Goal: Navigation & Orientation: Find specific page/section

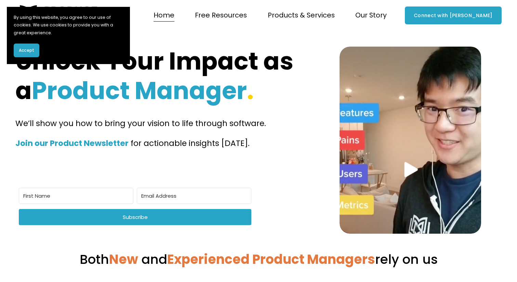
click at [323, 17] on span "Products & Services" at bounding box center [301, 15] width 67 height 12
click at [0, 0] on span "Coaching" at bounding box center [0, 0] width 0 height 0
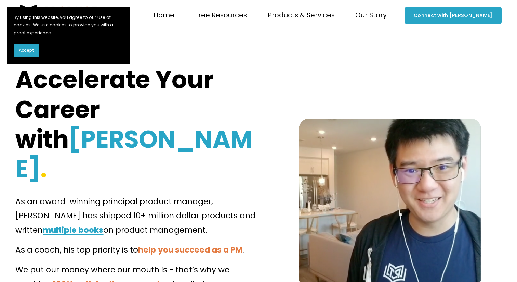
click at [174, 17] on link "Home" at bounding box center [164, 15] width 21 height 13
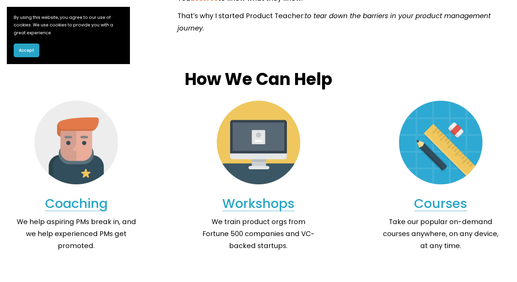
scroll to position [572, 0]
